Goal: Task Accomplishment & Management: Use online tool/utility

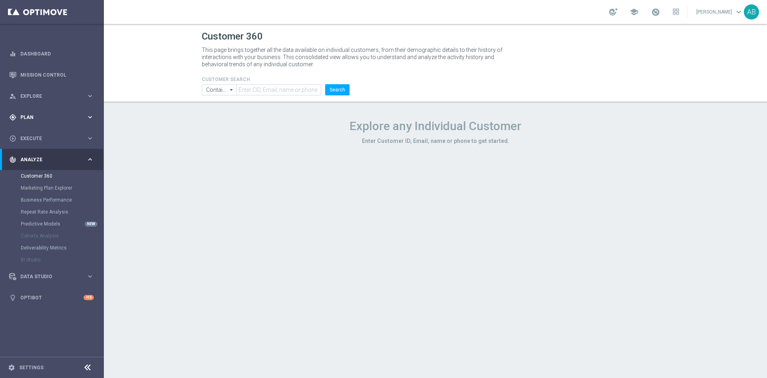
click at [40, 123] on div "gps_fixed Plan keyboard_arrow_right" at bounding box center [51, 117] width 103 height 21
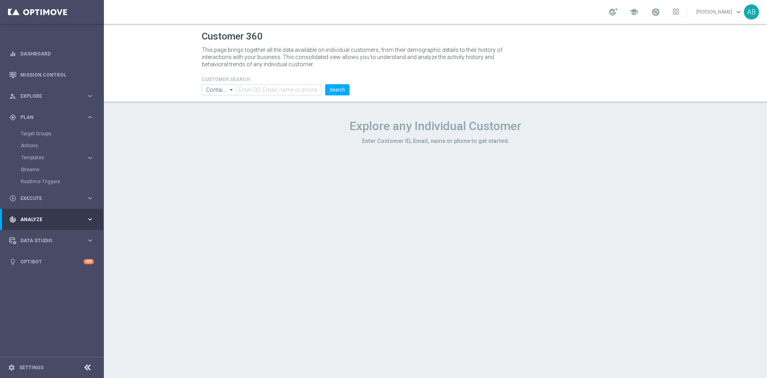
click at [42, 140] on div "Actions" at bounding box center [62, 146] width 82 height 12
click at [45, 133] on link "Target Groups" at bounding box center [52, 134] width 62 height 6
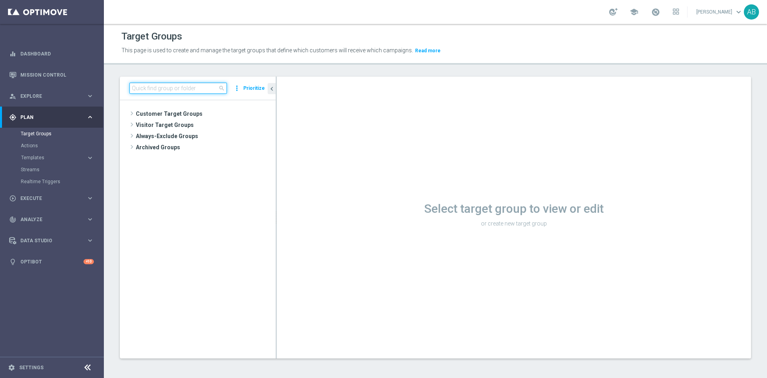
click at [194, 87] on input at bounding box center [177, 88] width 97 height 11
paste input "E_ALL_TARGET_DEPO_3DEPO_AB DO 200PLN_031025"
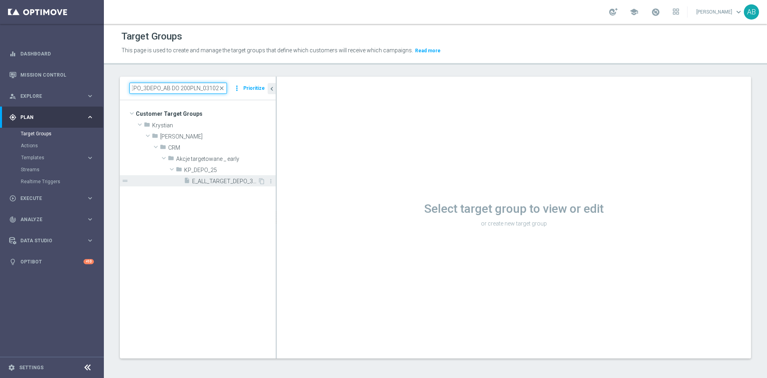
type input "E_ALL_TARGET_DEPO_3DEPO_AB DO 200PLN_031025"
click at [192, 179] on div "insert_drive_file E_ALL_TARGET_DEPO_3DEPO_AB DO 200PLN_031025" at bounding box center [221, 180] width 74 height 11
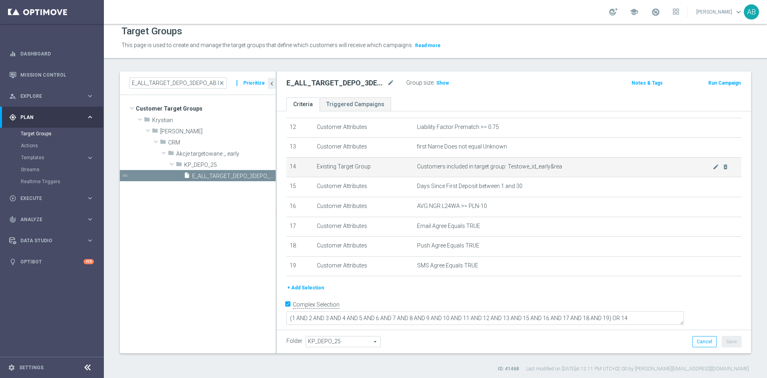
scroll to position [7, 0]
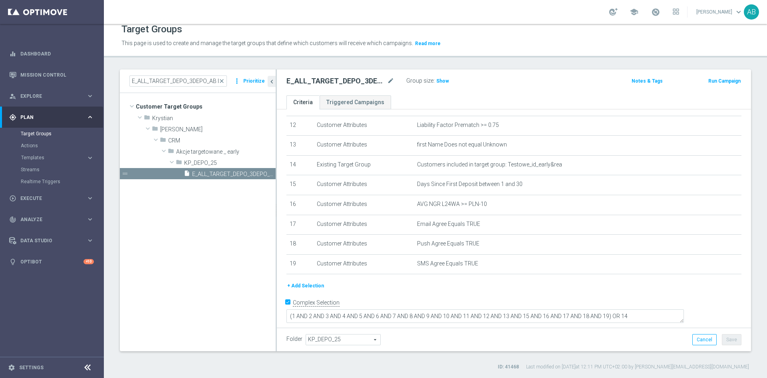
click at [448, 79] on div "Group size : Show" at bounding box center [446, 80] width 80 height 10
click at [439, 82] on span "Show" at bounding box center [442, 81] width 13 height 6
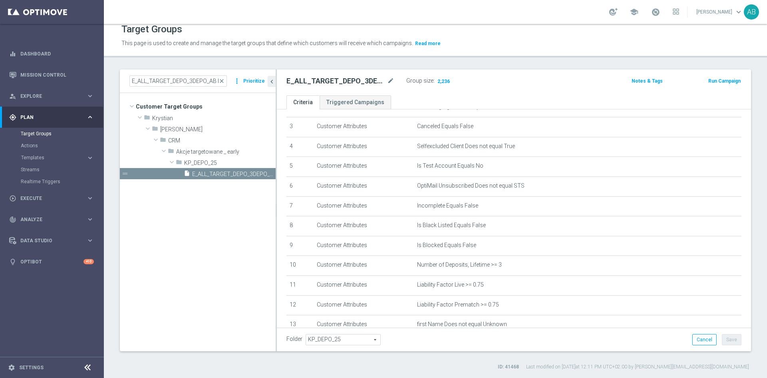
scroll to position [240, 0]
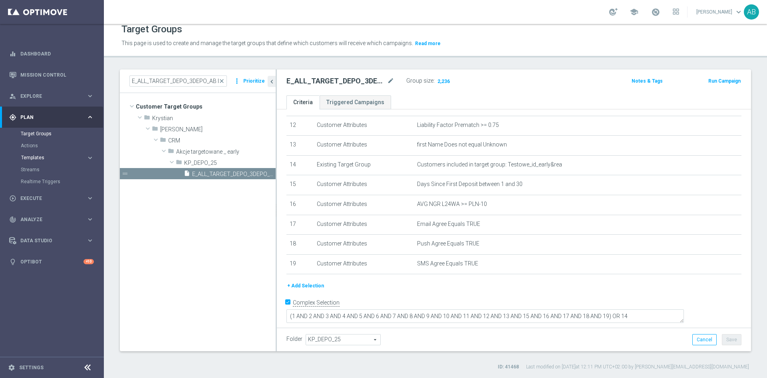
click at [36, 157] on span "Templates" at bounding box center [49, 157] width 57 height 5
click at [38, 171] on link "Optimail" at bounding box center [54, 170] width 58 height 6
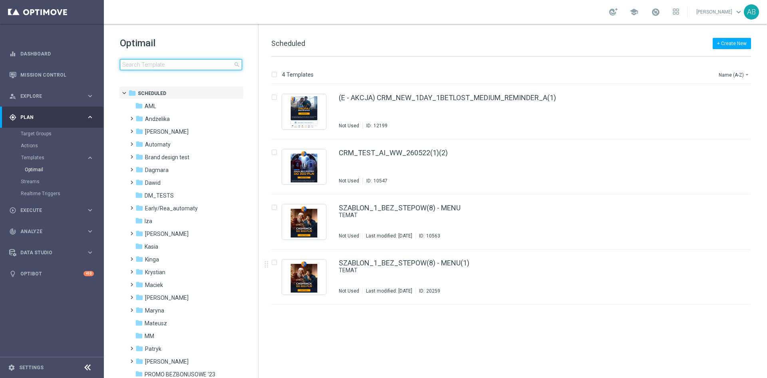
click at [169, 61] on input at bounding box center [181, 64] width 122 height 11
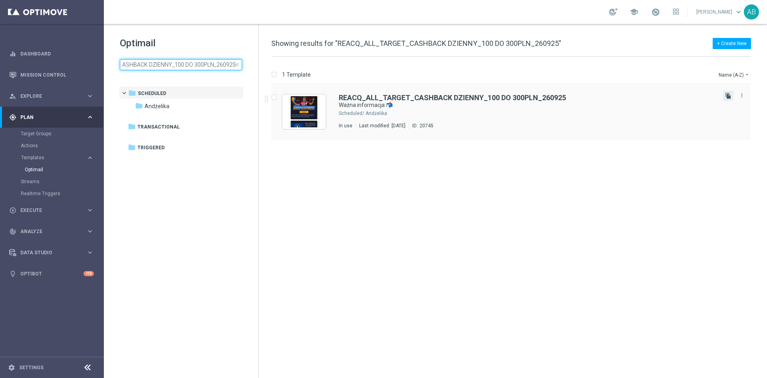
type input "REACQ_ALL_TARGET_CASHBACK DZIENNY_100 DO 300PLN_260925"
click at [729, 96] on icon "file_copy" at bounding box center [728, 96] width 6 height 6
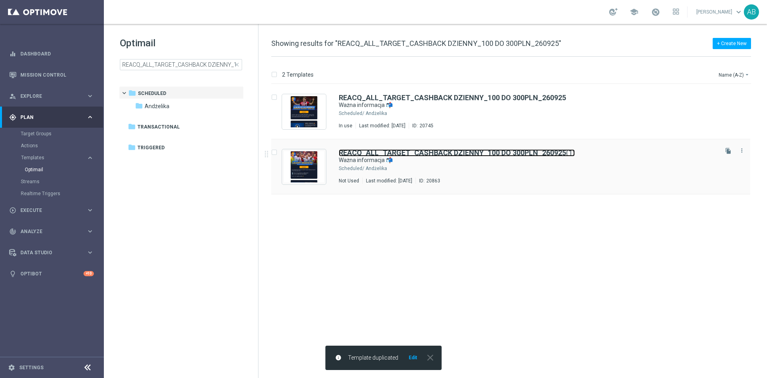
click at [519, 155] on b "REACQ_ALL_TARGET_CASHBACK DZIENNY_100 DO 300PLN_260925" at bounding box center [452, 153] width 227 height 8
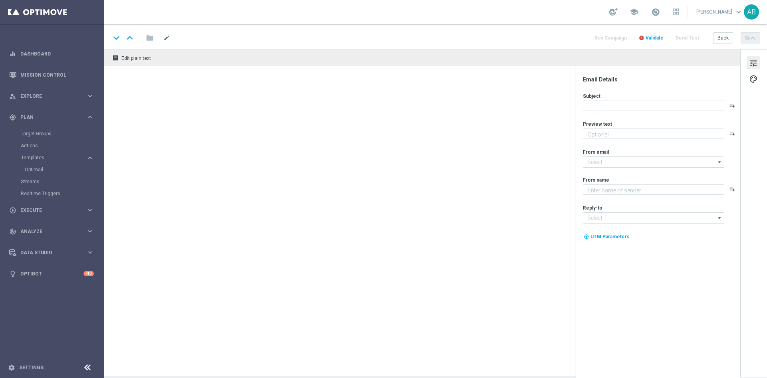
type textarea "Zwiększamy Twój cashback do 100% 🔄"
type input "[EMAIL_ADDRESS][DOMAIN_NAME]"
type textarea "STS"
type input "[EMAIL_ADDRESS][DOMAIN_NAME]"
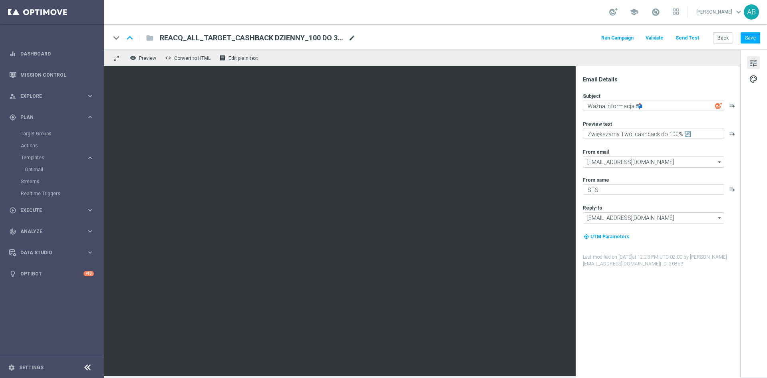
click at [350, 40] on span "mode_edit" at bounding box center [351, 37] width 7 height 7
paste input "E_ALL_TARGET_CASHBACK_1DEPO 100 DO 300 PLN_031025"
type input "E_ALL_TARGET_CASHBACK_1DEPO 100 DO 300 PLN_031025"
click at [404, 27] on div "keyboard_arrow_down keyboard_arrow_up folder E_ALL_TARGET_CASHBACK_1DEPO 100 DO…" at bounding box center [435, 37] width 663 height 26
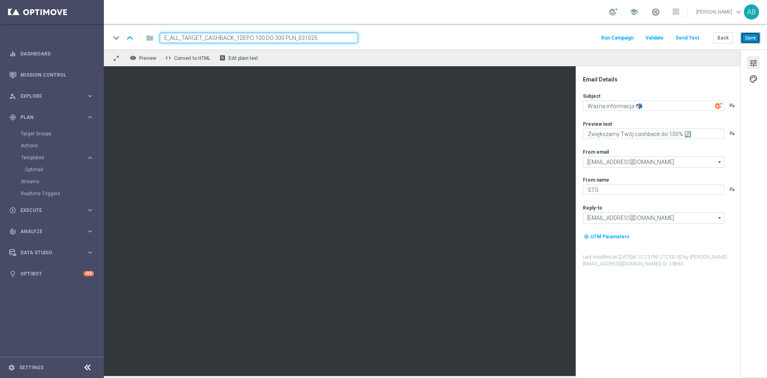
click at [753, 38] on button "Save" at bounding box center [751, 37] width 20 height 11
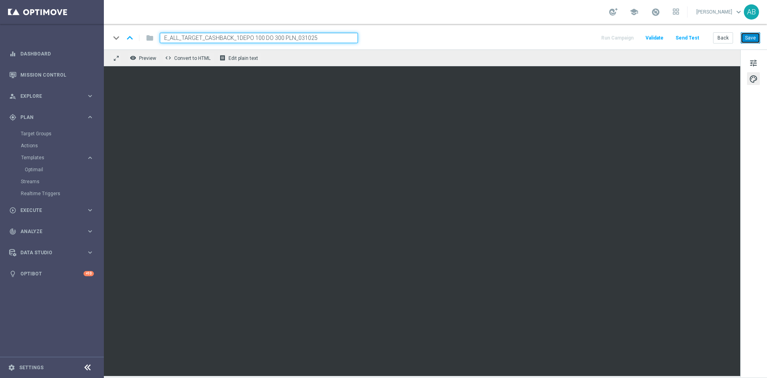
click at [753, 42] on button "Save" at bounding box center [751, 37] width 20 height 11
click at [751, 37] on button "Save" at bounding box center [751, 37] width 20 height 11
click at [755, 57] on button "tune" at bounding box center [753, 62] width 13 height 13
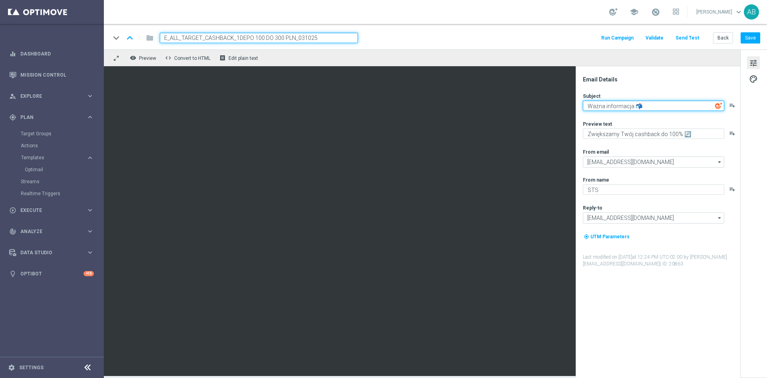
click at [648, 107] on textarea "Ważna informacja 📬" at bounding box center [653, 106] width 141 height 10
paste textarea "Odpalamy weekend 🚀"
type textarea "Odpalamy weekend 🚀"
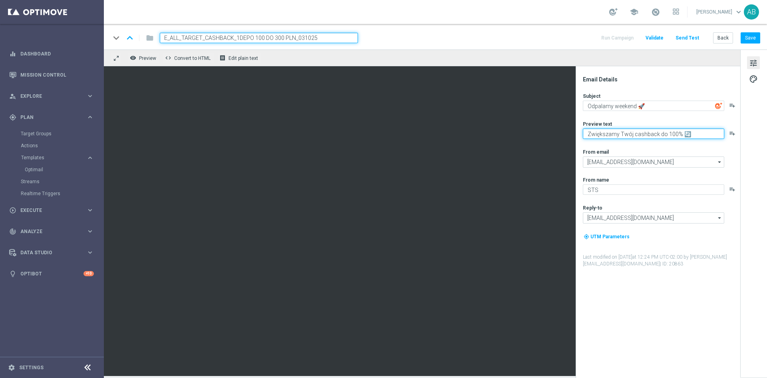
click at [704, 134] on textarea "Zwiększamy Twój cashback do 100% 🔄" at bounding box center [653, 134] width 141 height 10
paste textarea "Odpalamy weekend 🚀"
type textarea "Odpalamy weekend 🚀"
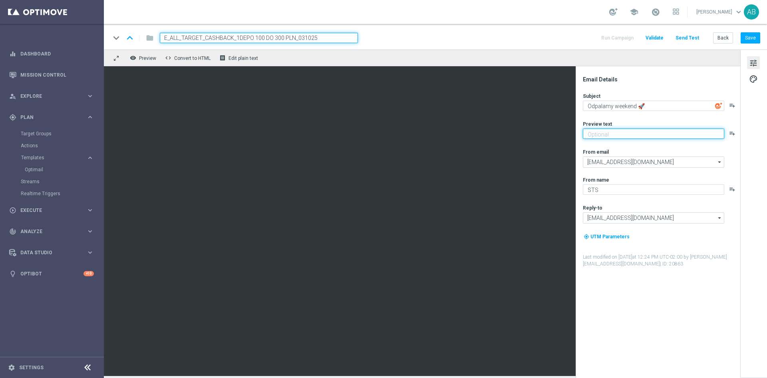
click at [603, 134] on textarea at bounding box center [653, 134] width 141 height 10
paste textarea "Graj z cashbackiem do 300 zł 💸➡️"
type textarea "Graj z cashbackiem do 300 zł 💸➡️"
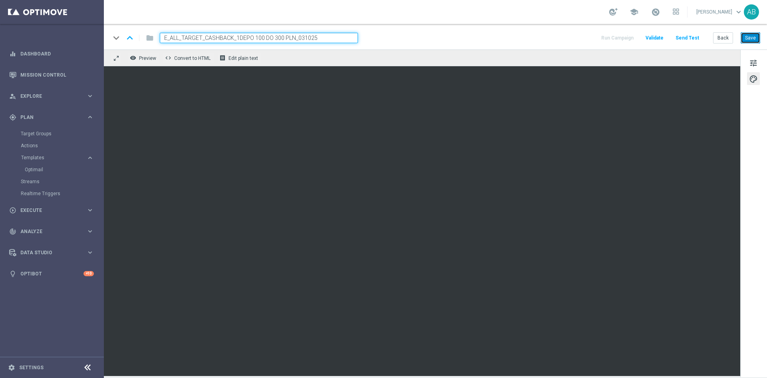
click at [755, 41] on button "Save" at bounding box center [751, 37] width 20 height 11
click at [751, 38] on button "Save" at bounding box center [751, 37] width 20 height 11
click at [747, 36] on button "Save" at bounding box center [751, 37] width 20 height 11
click at [751, 39] on button "Save" at bounding box center [751, 37] width 20 height 11
click at [756, 62] on span "tune" at bounding box center [753, 63] width 9 height 10
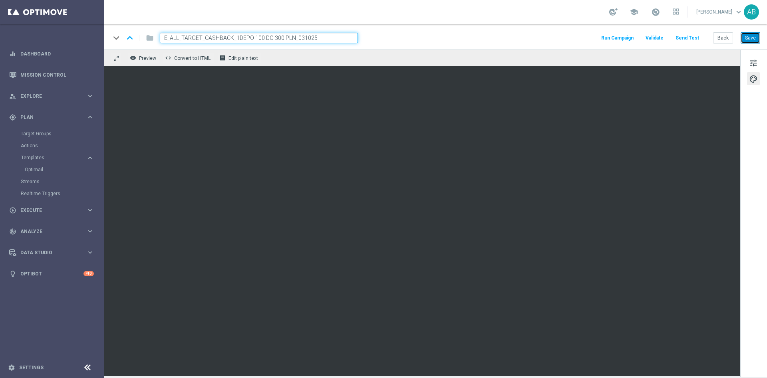
click at [747, 40] on button "Save" at bounding box center [751, 37] width 20 height 11
drag, startPoint x: 753, startPoint y: 63, endPoint x: 733, endPoint y: 63, distance: 19.2
click at [753, 63] on span "tune" at bounding box center [753, 63] width 9 height 10
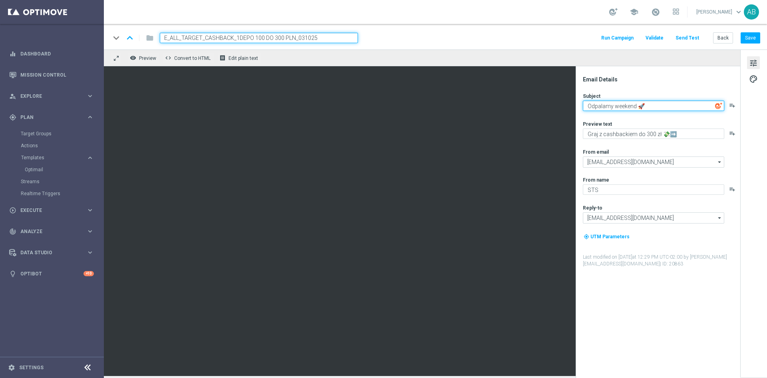
click at [661, 105] on textarea "Odpalamy weekend 🚀" at bounding box center [653, 106] width 141 height 10
click at [632, 141] on div "Subject Odpalamy weekend 🚀 playlist_add Preview text Graj z cashbackiem do 300 …" at bounding box center [661, 180] width 157 height 175
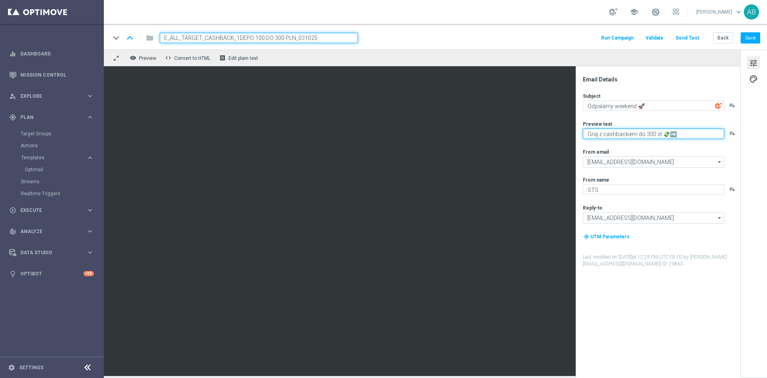
click at [640, 134] on textarea "Graj z cashbackiem do 300 zł 💸➡️" at bounding box center [653, 134] width 141 height 10
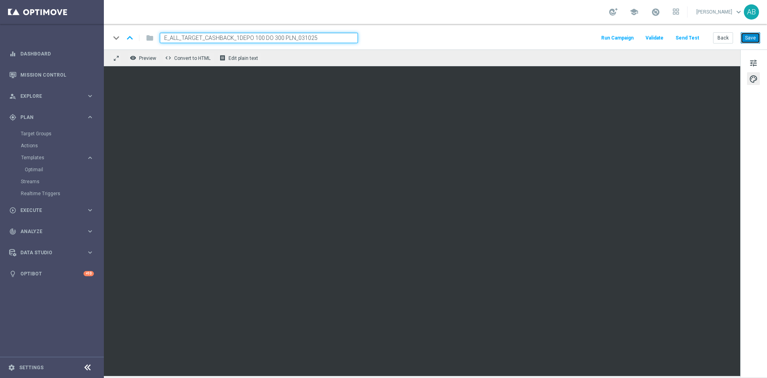
click at [751, 35] on button "Save" at bounding box center [751, 37] width 20 height 11
click at [528, 46] on div "keyboard_arrow_down keyboard_arrow_up folder E_ALL_TARGET_CASHBACK_1DEPO 100 DO…" at bounding box center [435, 37] width 663 height 26
click at [690, 38] on button "Send Test" at bounding box center [687, 38] width 26 height 11
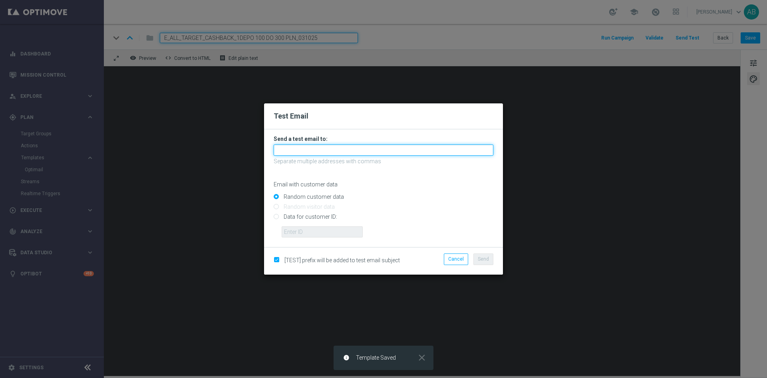
click at [359, 150] on input "text" at bounding box center [384, 150] width 220 height 11
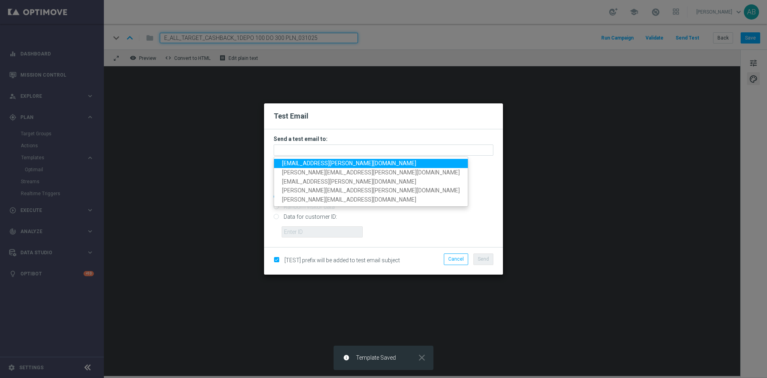
click at [314, 161] on span "[EMAIL_ADDRESS][PERSON_NAME][DOMAIN_NAME]" at bounding box center [349, 163] width 134 height 6
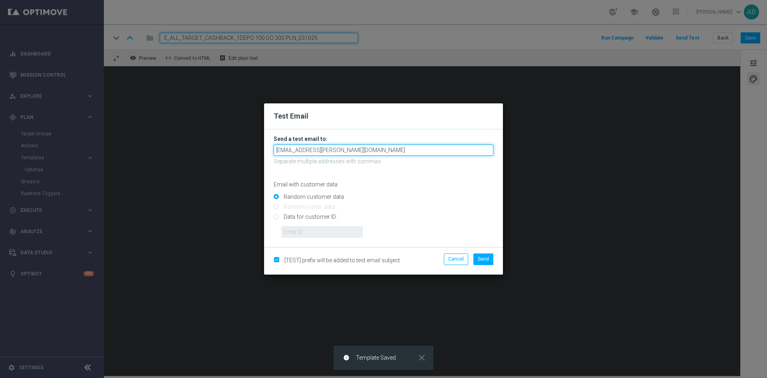
click at [341, 150] on input "[EMAIL_ADDRESS][PERSON_NAME][DOMAIN_NAME]" at bounding box center [384, 150] width 220 height 11
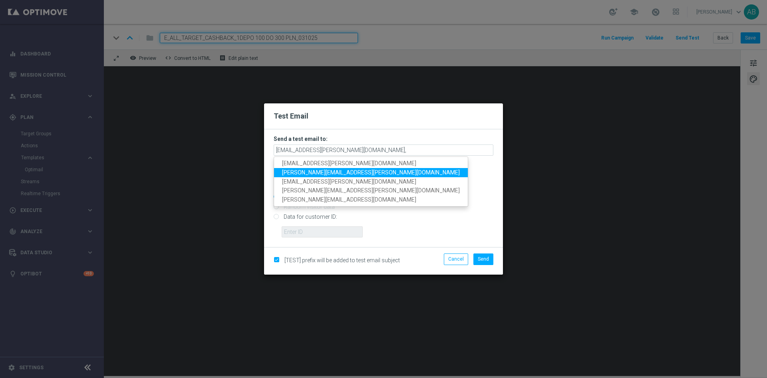
click at [326, 172] on span "[PERSON_NAME][EMAIL_ADDRESS][PERSON_NAME][DOMAIN_NAME]" at bounding box center [371, 172] width 178 height 6
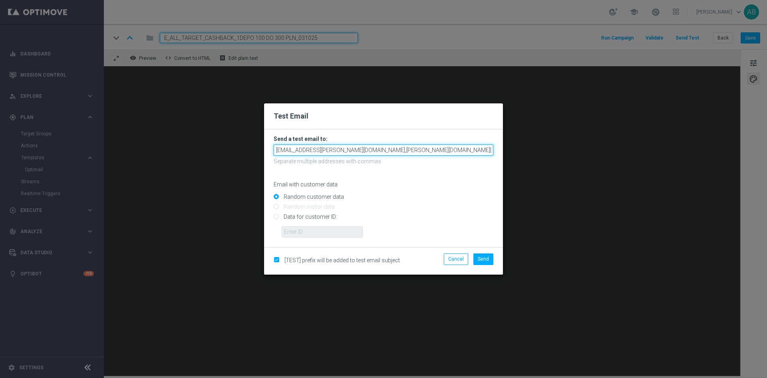
click at [422, 149] on input "[EMAIL_ADDRESS][PERSON_NAME][DOMAIN_NAME],[PERSON_NAME][DOMAIN_NAME][EMAIL_ADDR…" at bounding box center [384, 150] width 220 height 11
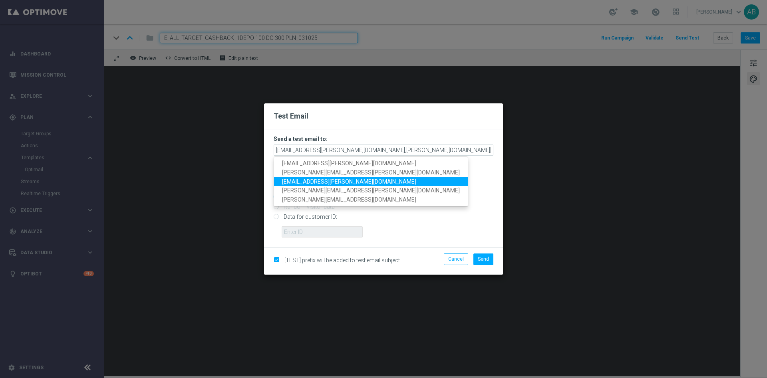
click at [321, 180] on span "[EMAIL_ADDRESS][PERSON_NAME][DOMAIN_NAME]" at bounding box center [349, 182] width 134 height 6
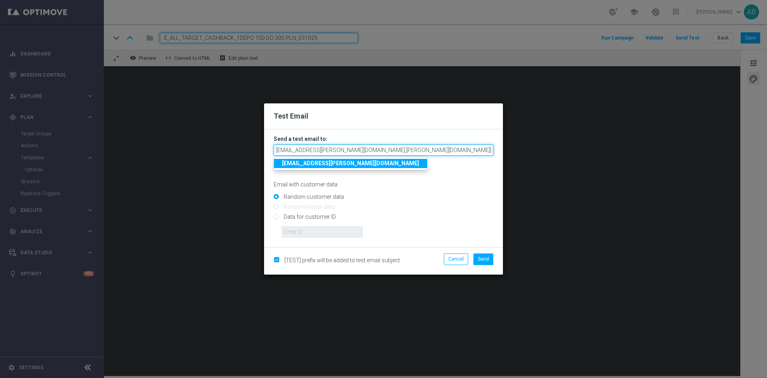
click at [482, 148] on input "[EMAIL_ADDRESS][PERSON_NAME][DOMAIN_NAME],[PERSON_NAME][DOMAIN_NAME][EMAIL_ADDR…" at bounding box center [384, 150] width 220 height 11
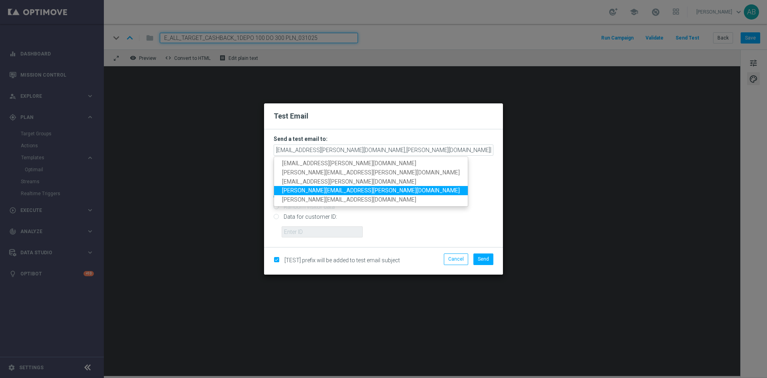
drag, startPoint x: 319, startPoint y: 188, endPoint x: 326, endPoint y: 187, distance: 6.6
click at [319, 188] on span "[PERSON_NAME][EMAIL_ADDRESS][PERSON_NAME][DOMAIN_NAME]" at bounding box center [371, 191] width 178 height 6
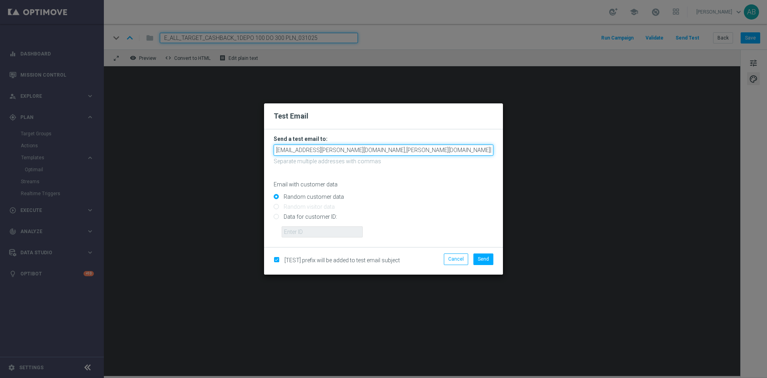
click at [453, 149] on input "[EMAIL_ADDRESS][PERSON_NAME][DOMAIN_NAME],[PERSON_NAME][DOMAIN_NAME][EMAIL_ADDR…" at bounding box center [384, 150] width 220 height 11
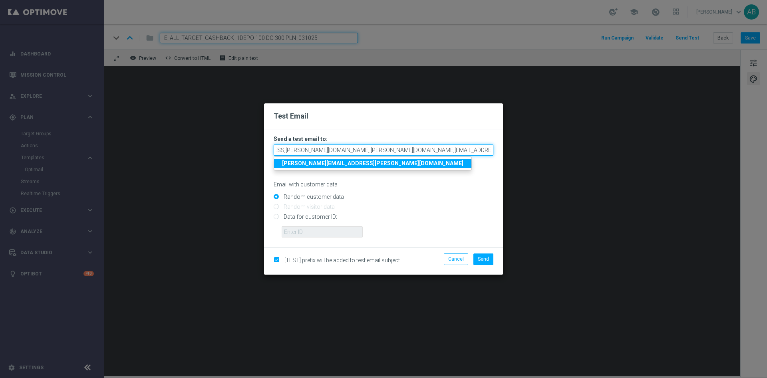
scroll to position [0, 37]
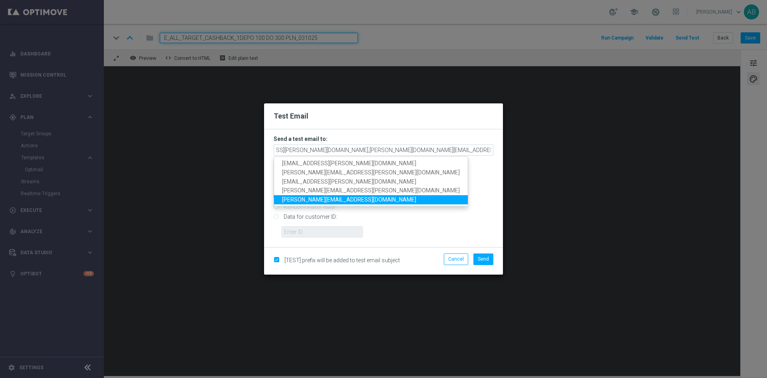
click at [330, 200] on span "[PERSON_NAME][EMAIL_ADDRESS][DOMAIN_NAME]" at bounding box center [349, 200] width 134 height 6
type input "[EMAIL_ADDRESS][PERSON_NAME][DOMAIN_NAME],[PERSON_NAME][DOMAIN_NAME][EMAIL_ADDR…"
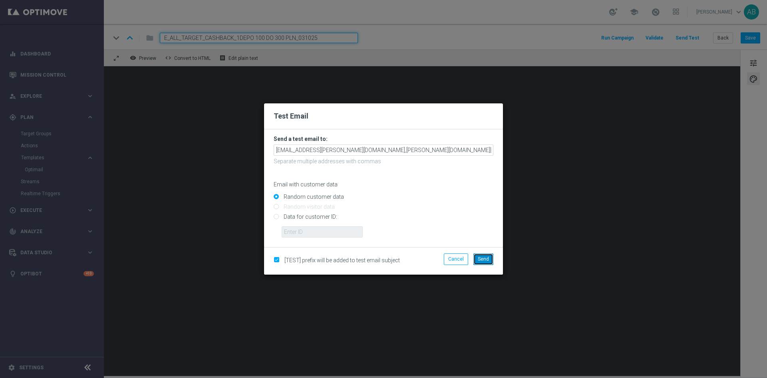
click at [487, 258] on span "Send" at bounding box center [483, 259] width 11 height 6
